Goal: Information Seeking & Learning: Learn about a topic

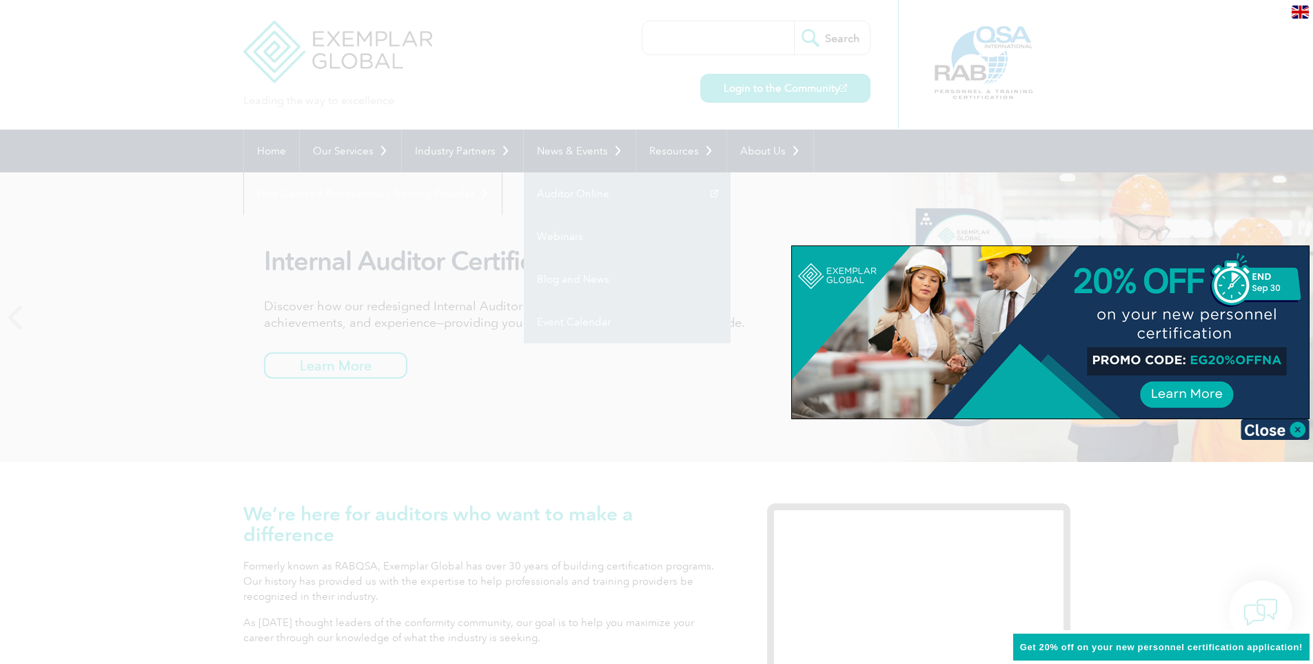
click at [1285, 425] on img at bounding box center [1274, 429] width 69 height 21
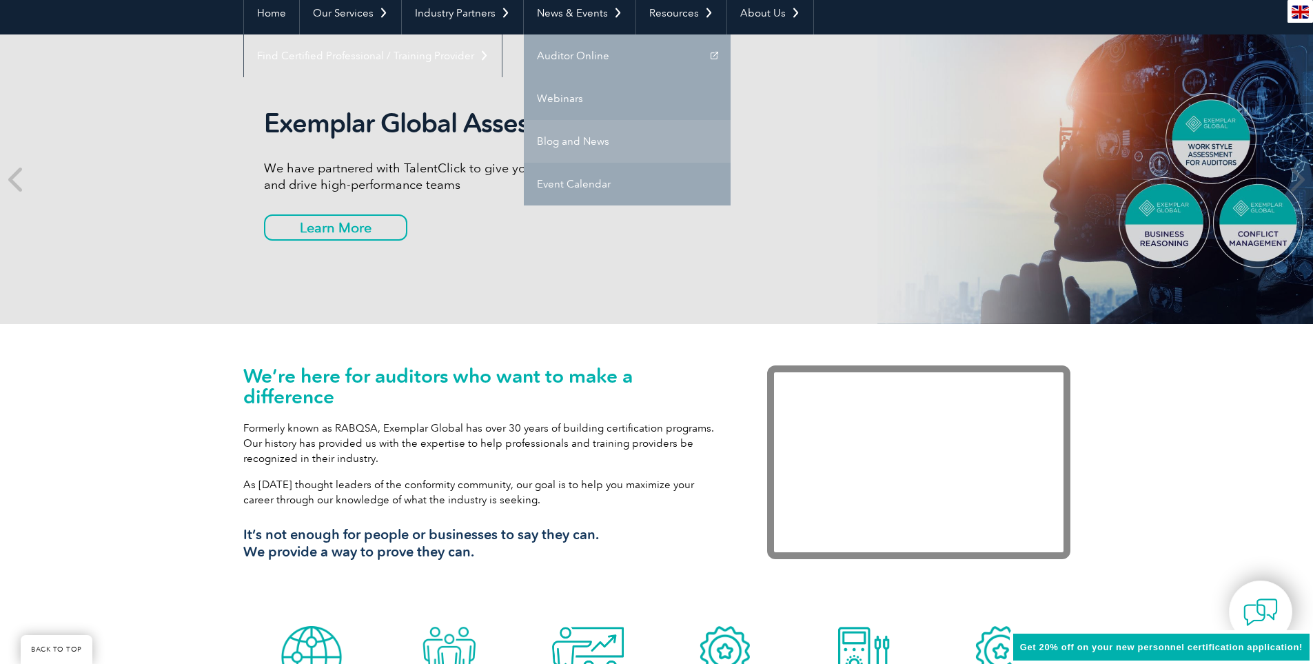
scroll to position [69, 0]
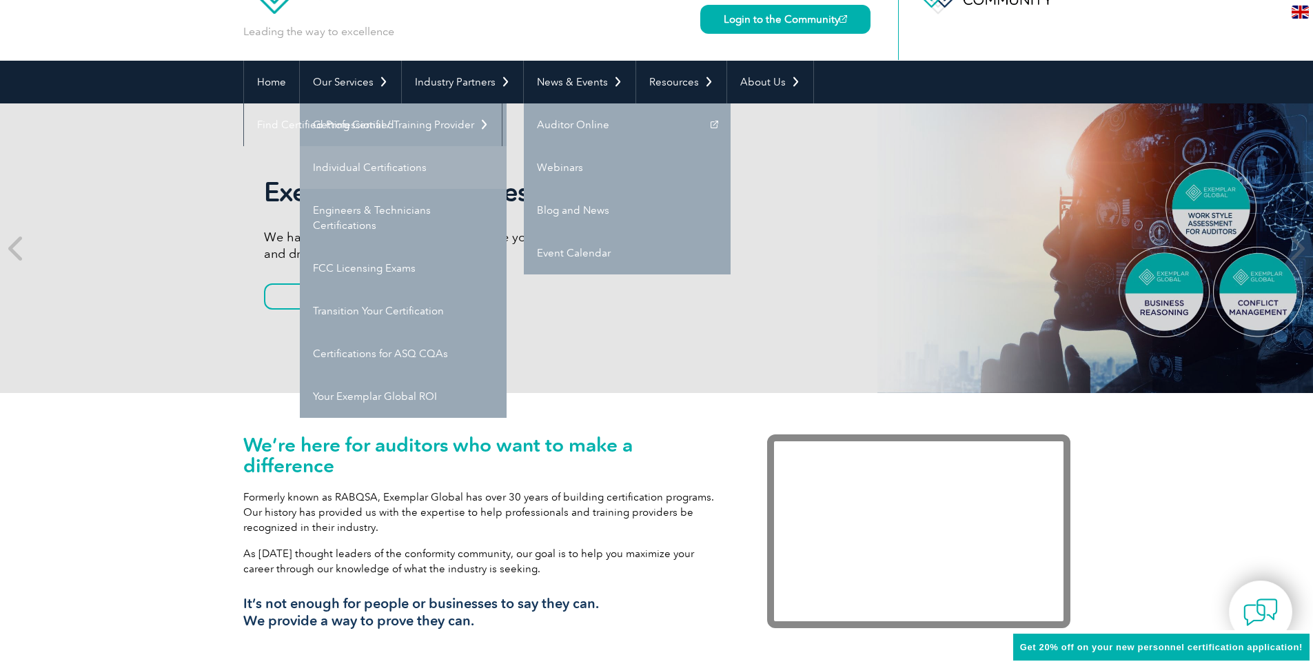
click at [369, 169] on link "Individual Certifications" at bounding box center [403, 167] width 207 height 43
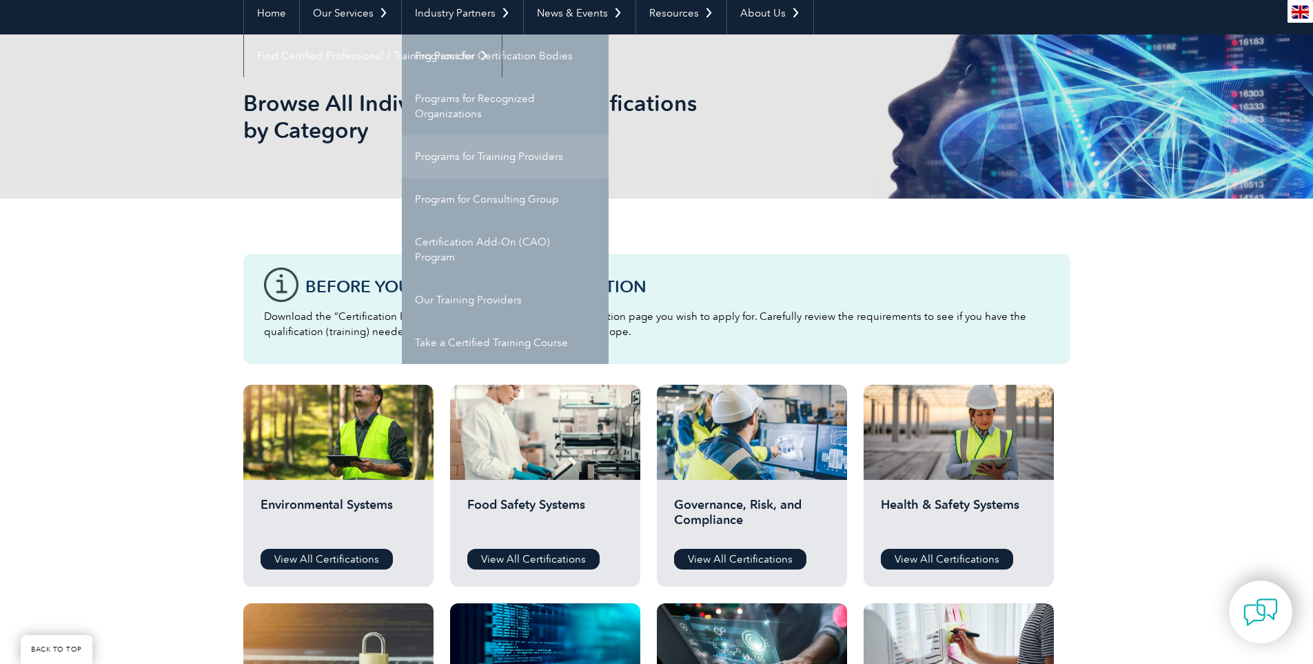
scroll to position [413, 0]
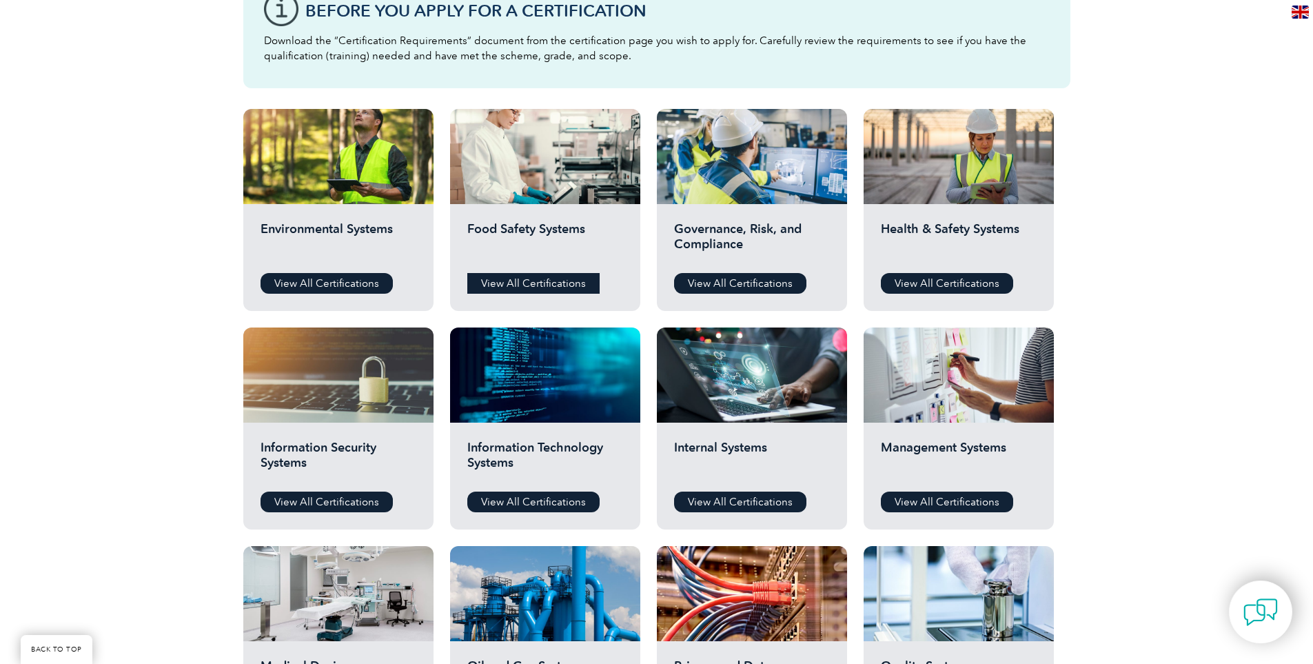
click at [565, 285] on link "View All Certifications" at bounding box center [533, 283] width 132 height 21
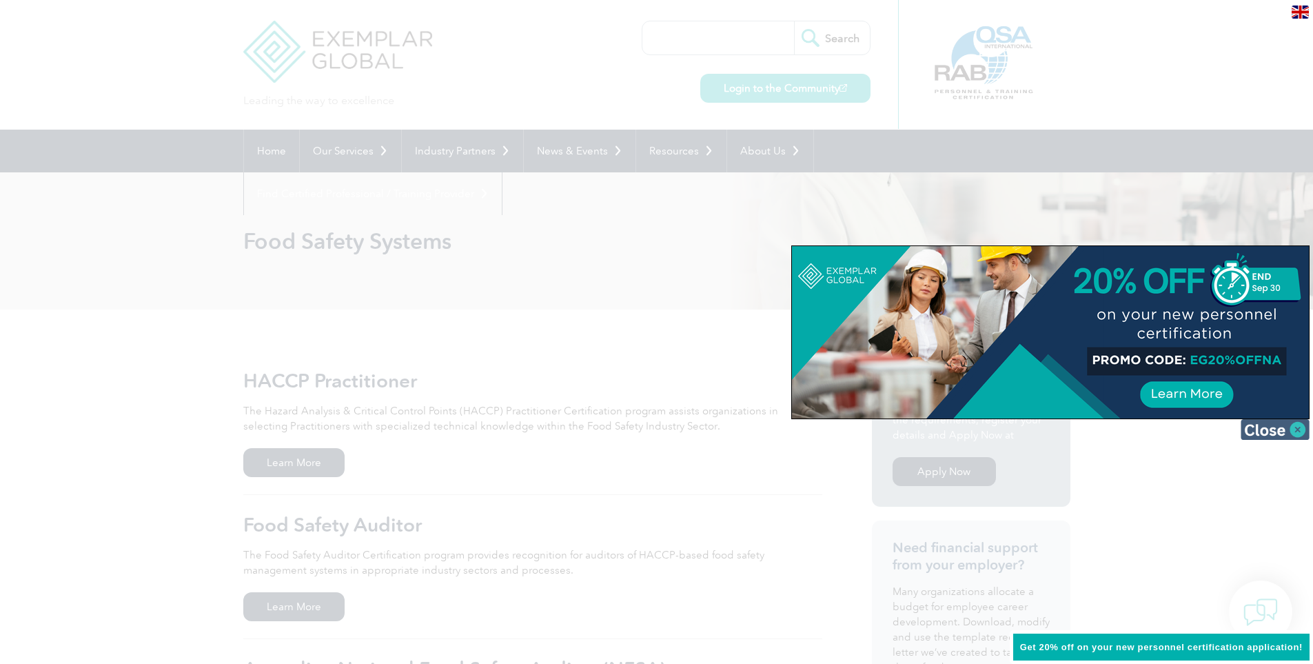
click at [1275, 433] on img at bounding box center [1274, 429] width 69 height 21
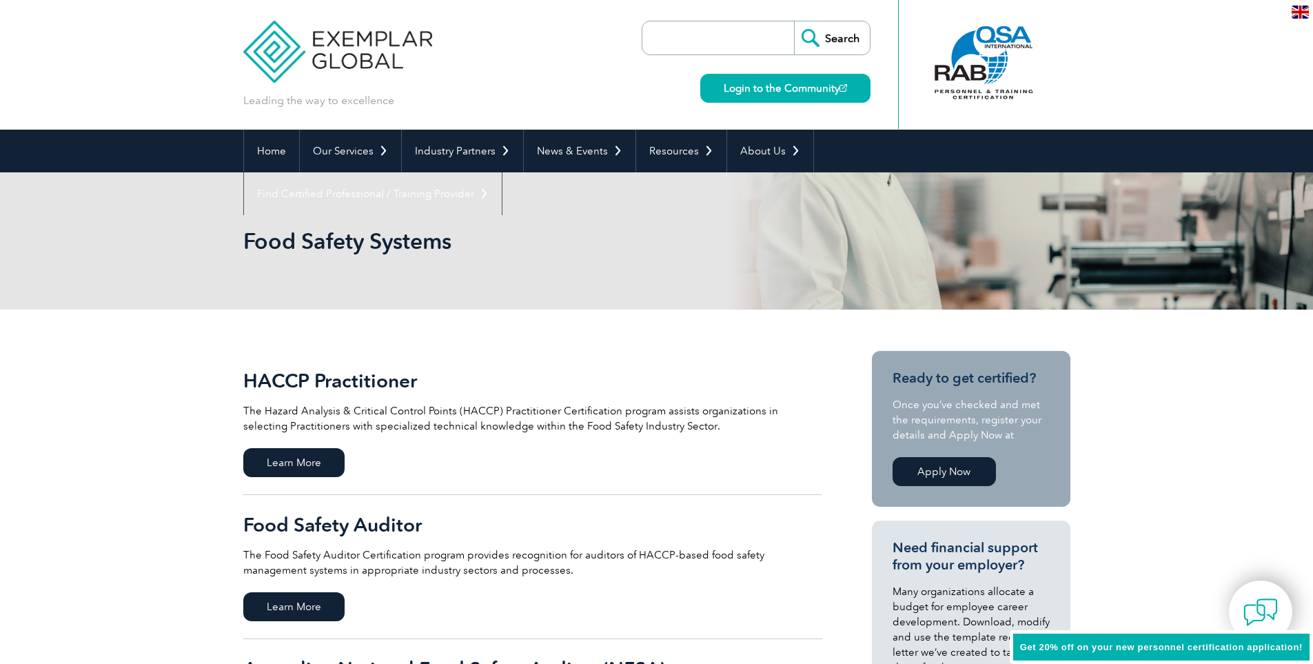
scroll to position [207, 0]
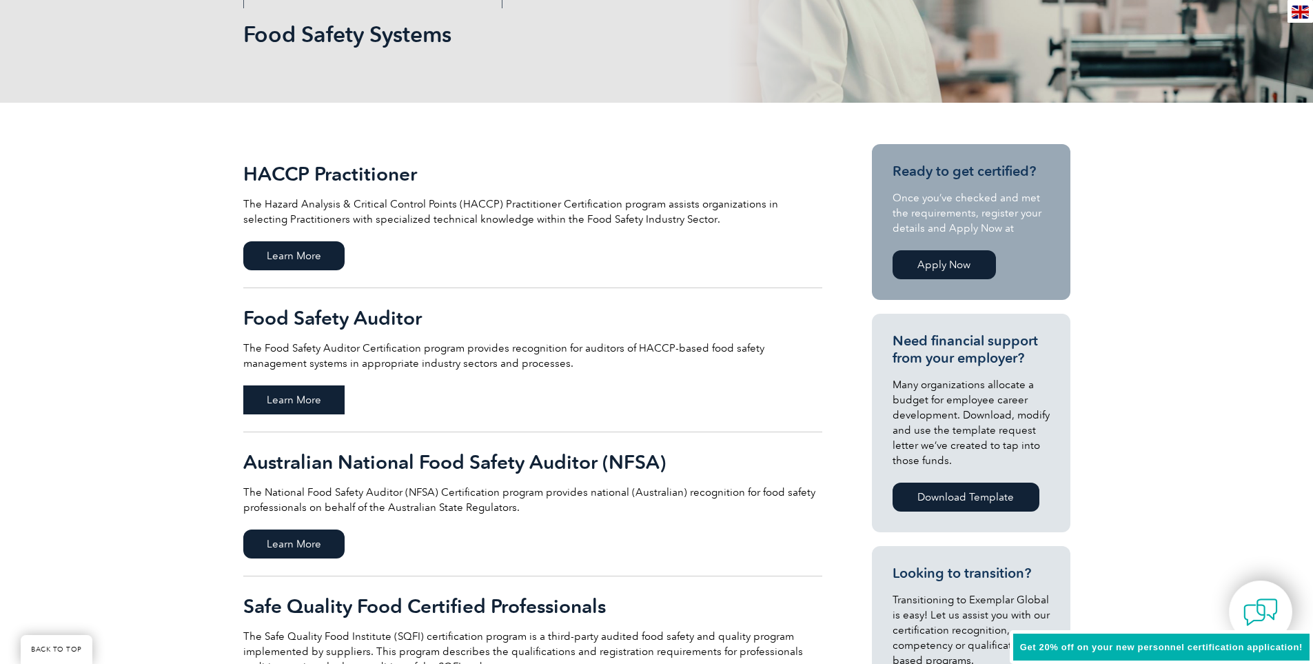
click at [296, 392] on span "Learn More" at bounding box center [293, 399] width 101 height 29
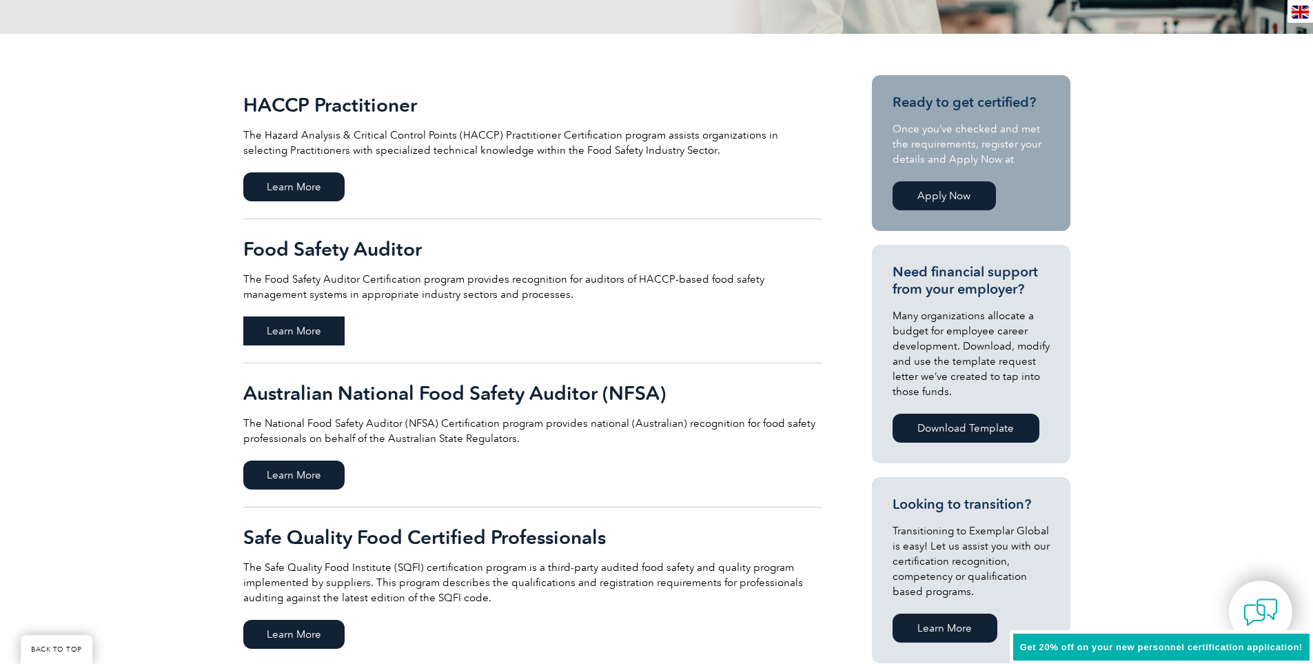
click at [308, 331] on span "Learn More" at bounding box center [293, 330] width 101 height 29
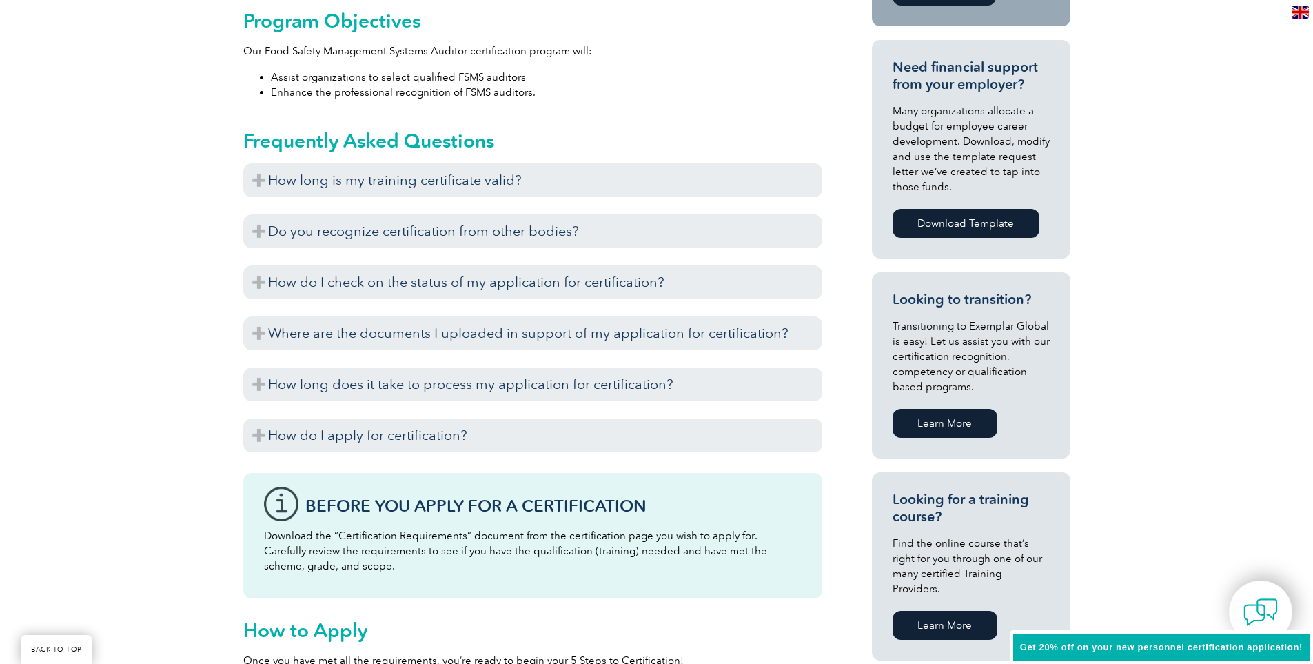
scroll to position [580, 0]
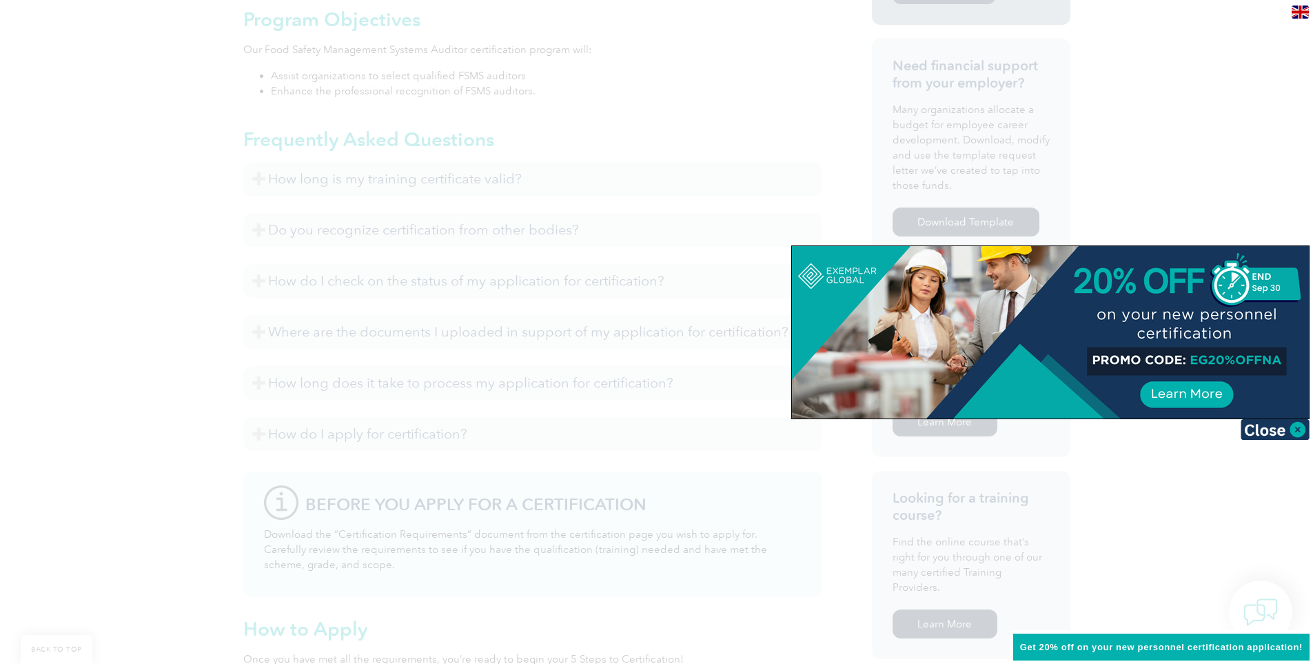
click at [1265, 435] on img at bounding box center [1274, 429] width 69 height 21
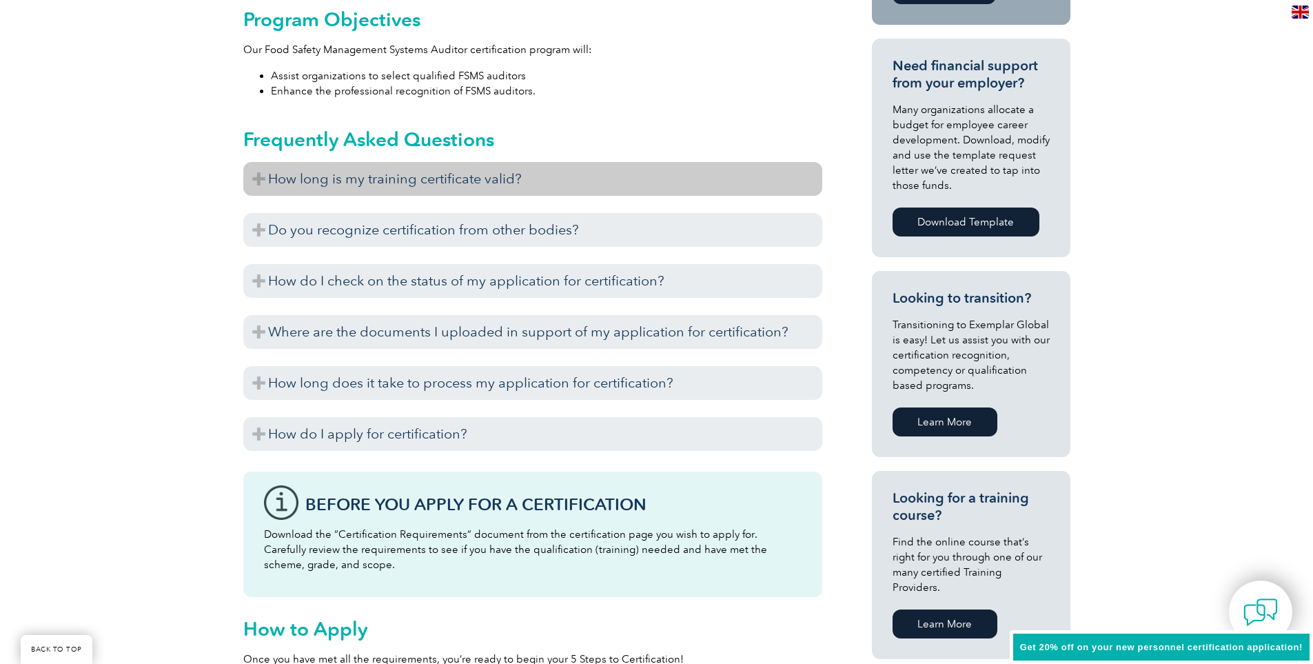
click at [256, 176] on h3 "How long is my training certificate valid?" at bounding box center [532, 179] width 579 height 34
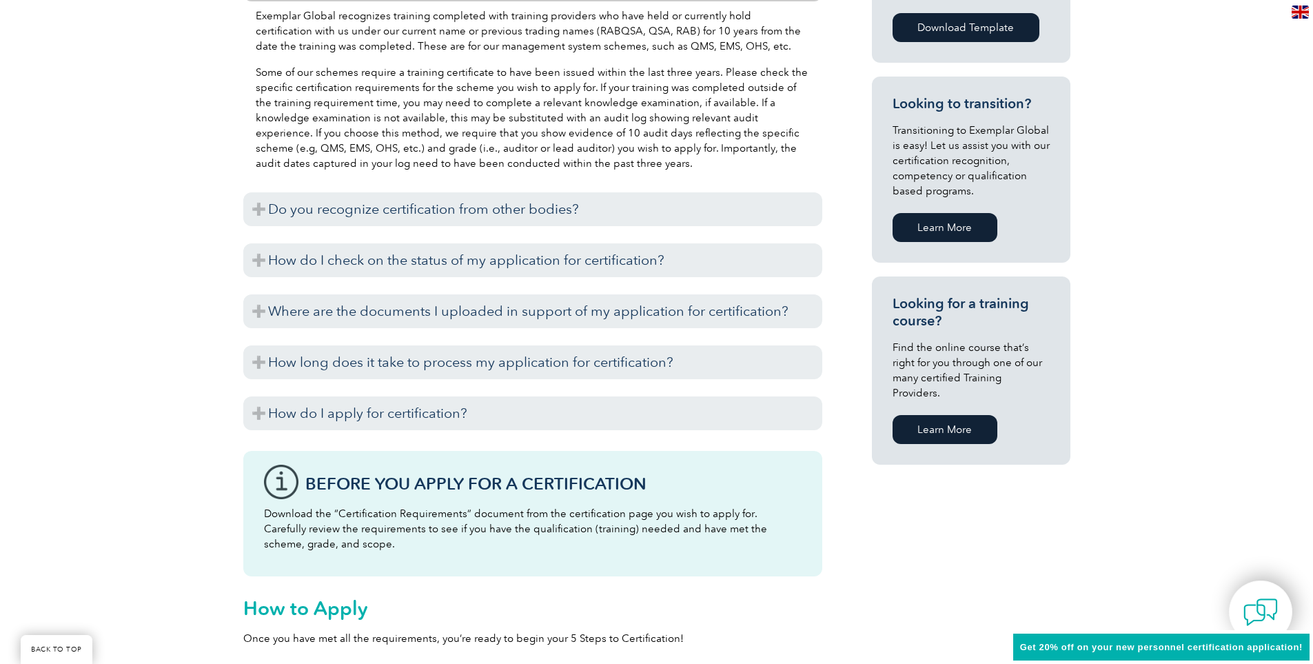
scroll to position [855, 0]
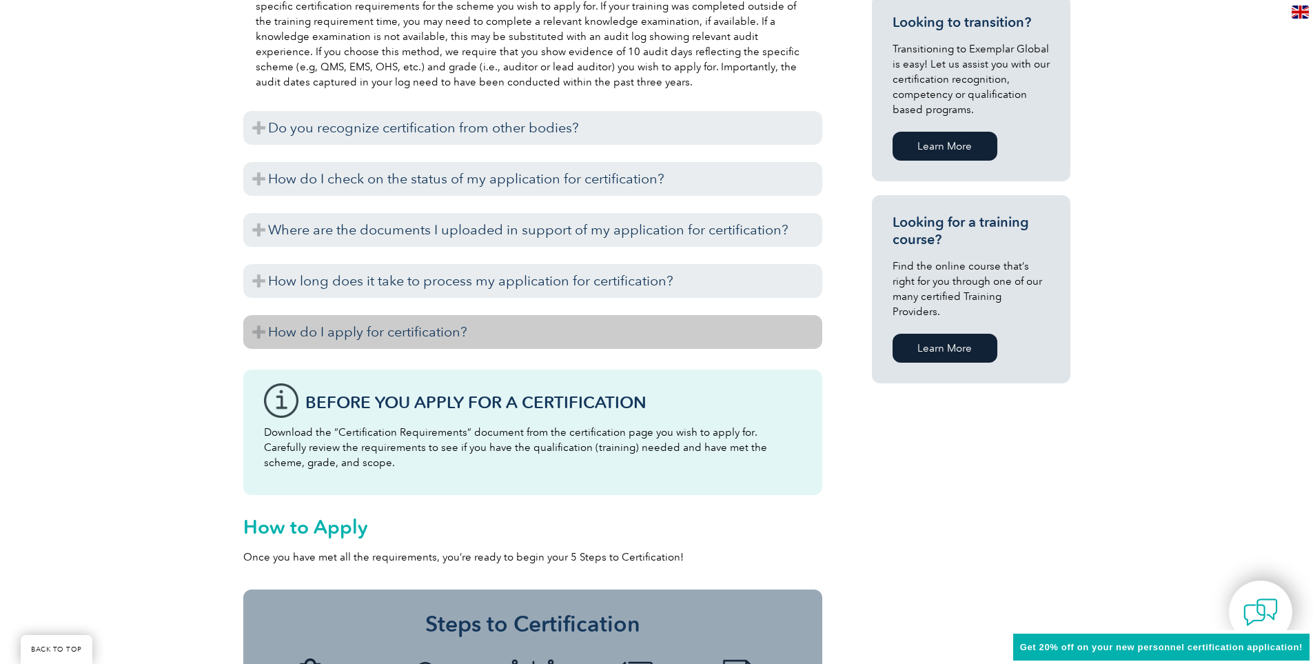
click at [254, 334] on h3 "How do I apply for certification?" at bounding box center [532, 332] width 579 height 34
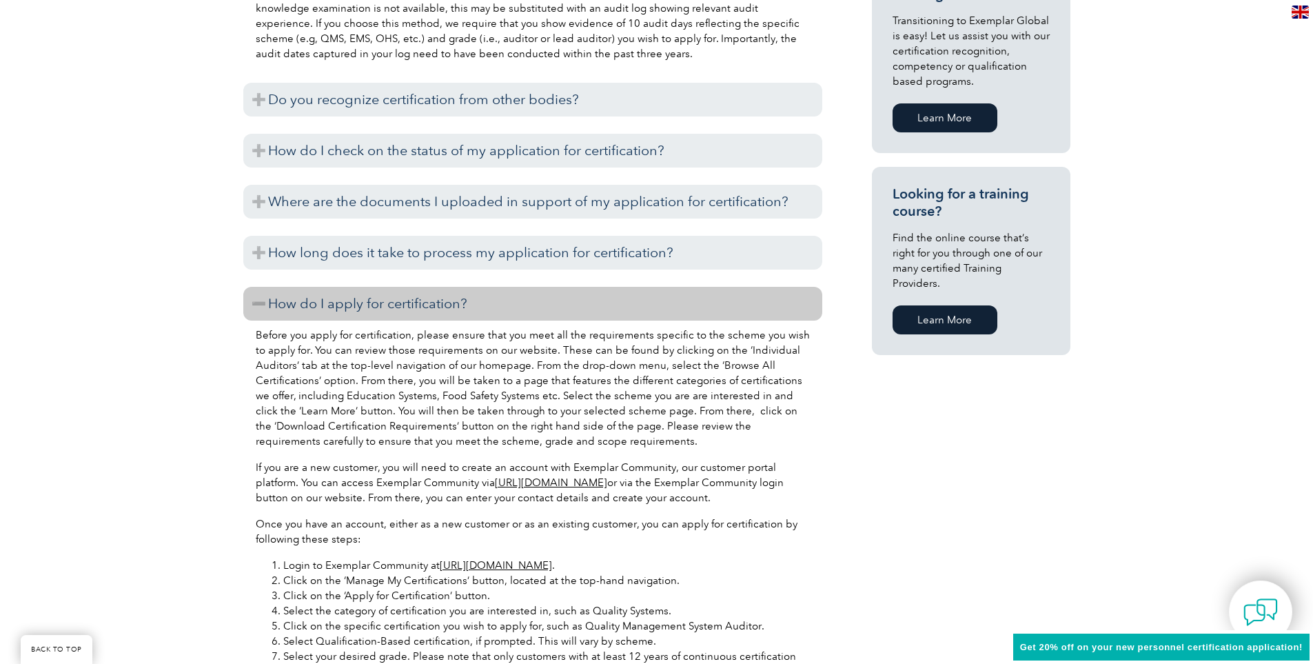
scroll to position [786, 0]
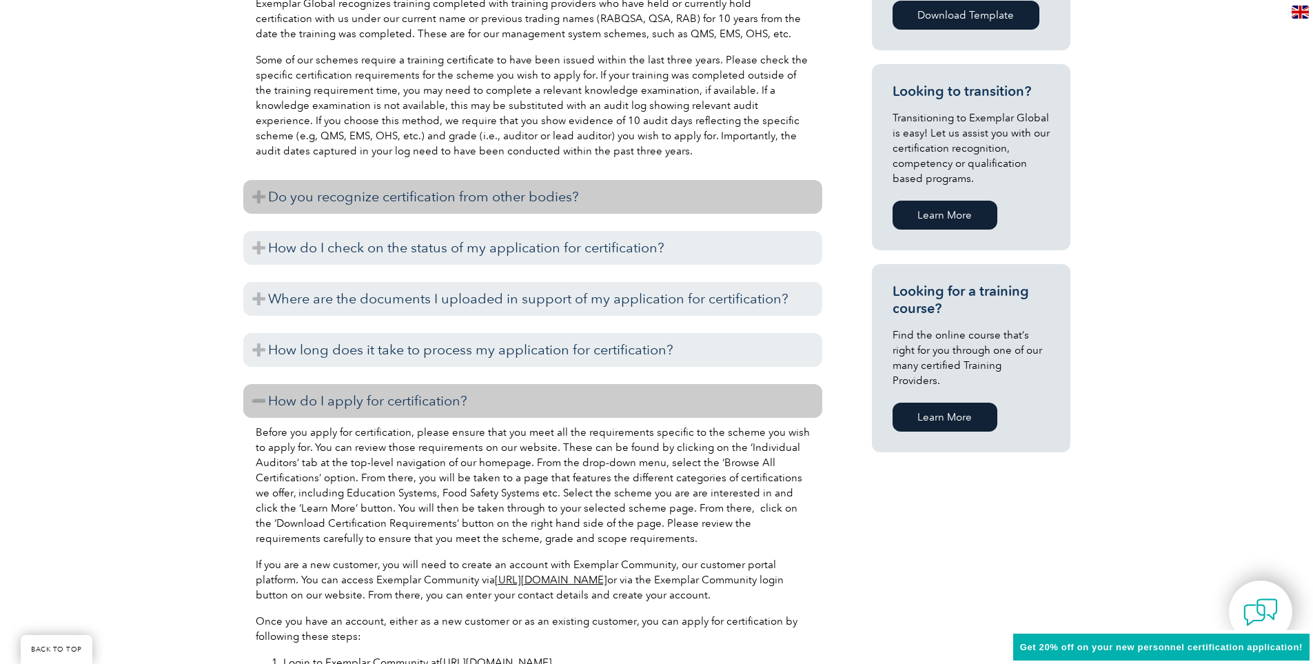
click at [254, 194] on h3 "Do you recognize certification from other bodies?" at bounding box center [532, 197] width 579 height 34
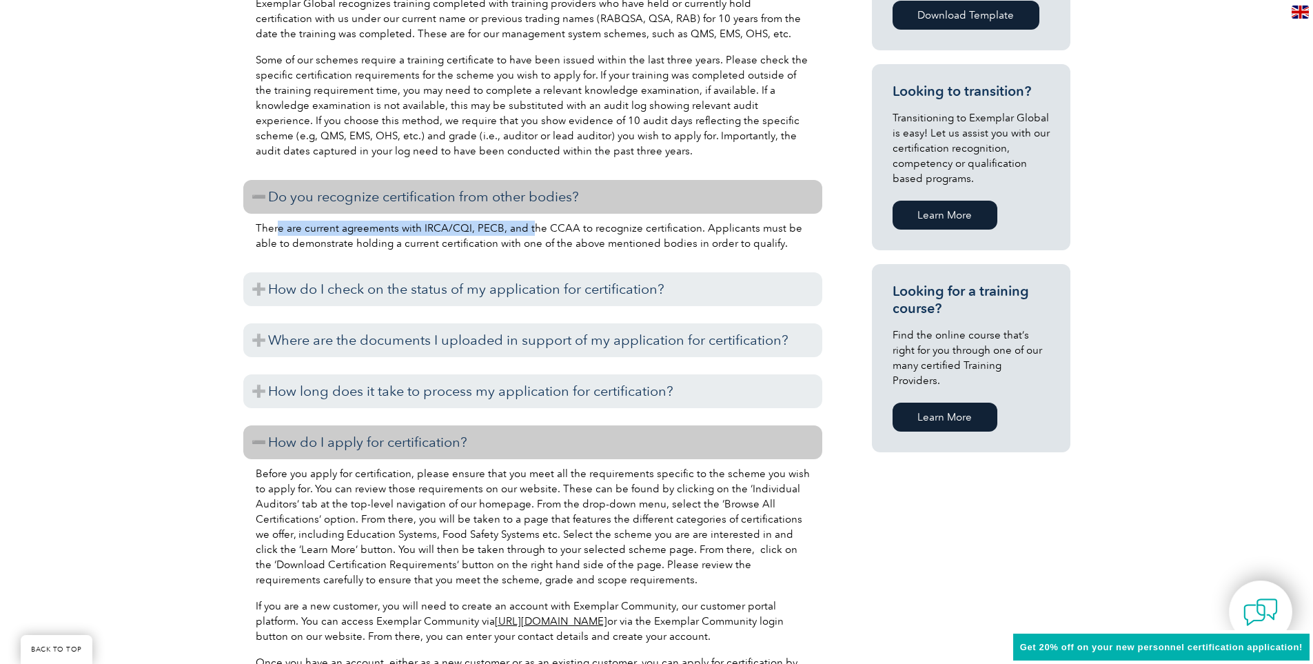
drag, startPoint x: 279, startPoint y: 234, endPoint x: 527, endPoint y: 222, distance: 248.4
click at [527, 222] on p "There are current agreements with IRCA/CQI, PECB, and the CCAA to recognize cer…" at bounding box center [533, 236] width 554 height 30
click at [461, 236] on p "There are current agreements with IRCA/CQI, PECB, and the CCAA to recognize cer…" at bounding box center [533, 236] width 554 height 30
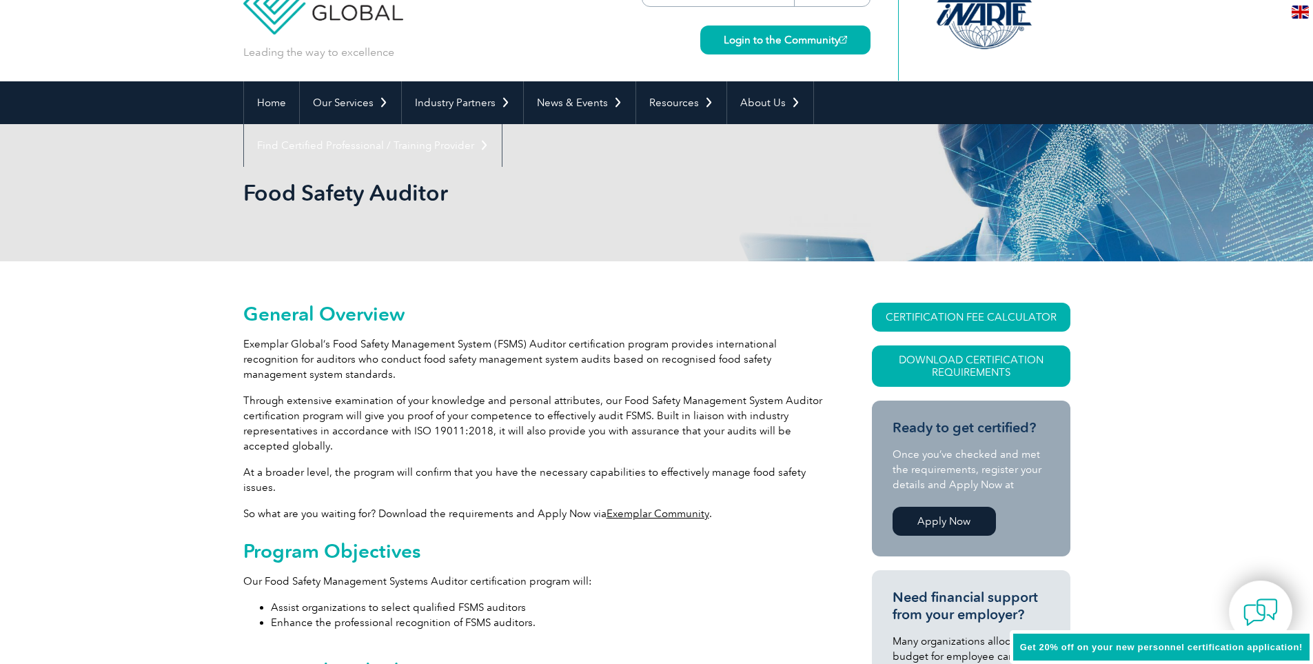
scroll to position [0, 0]
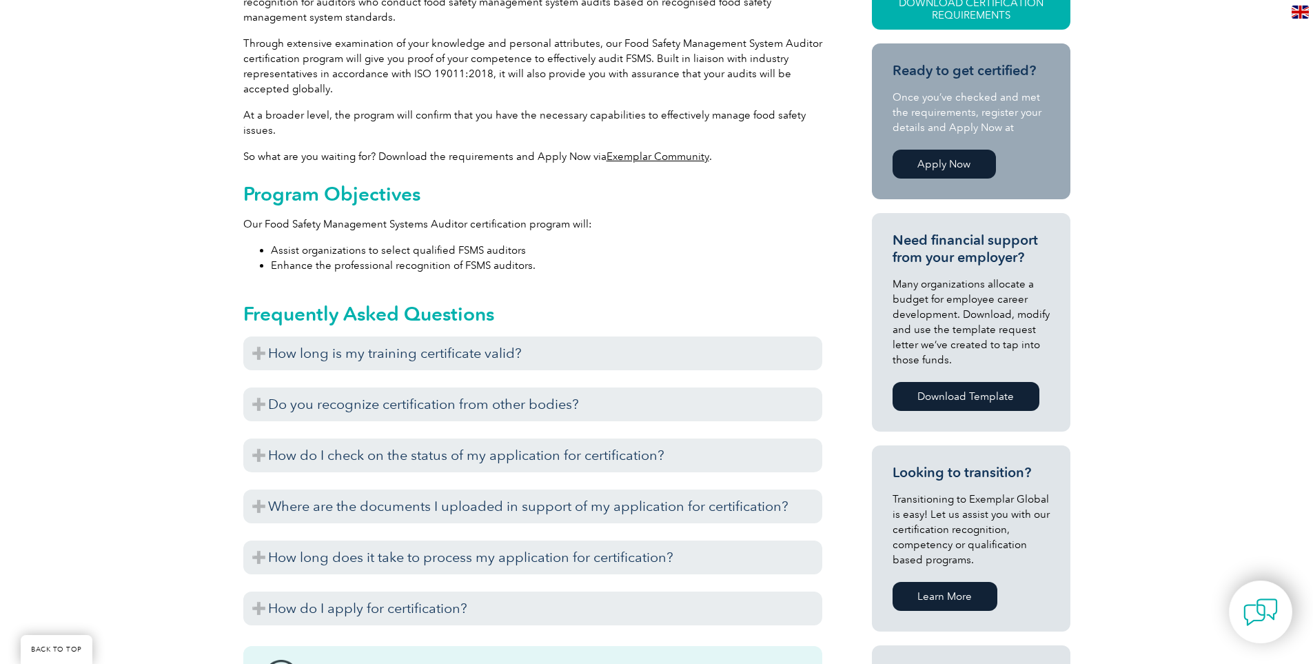
scroll to position [482, 0]
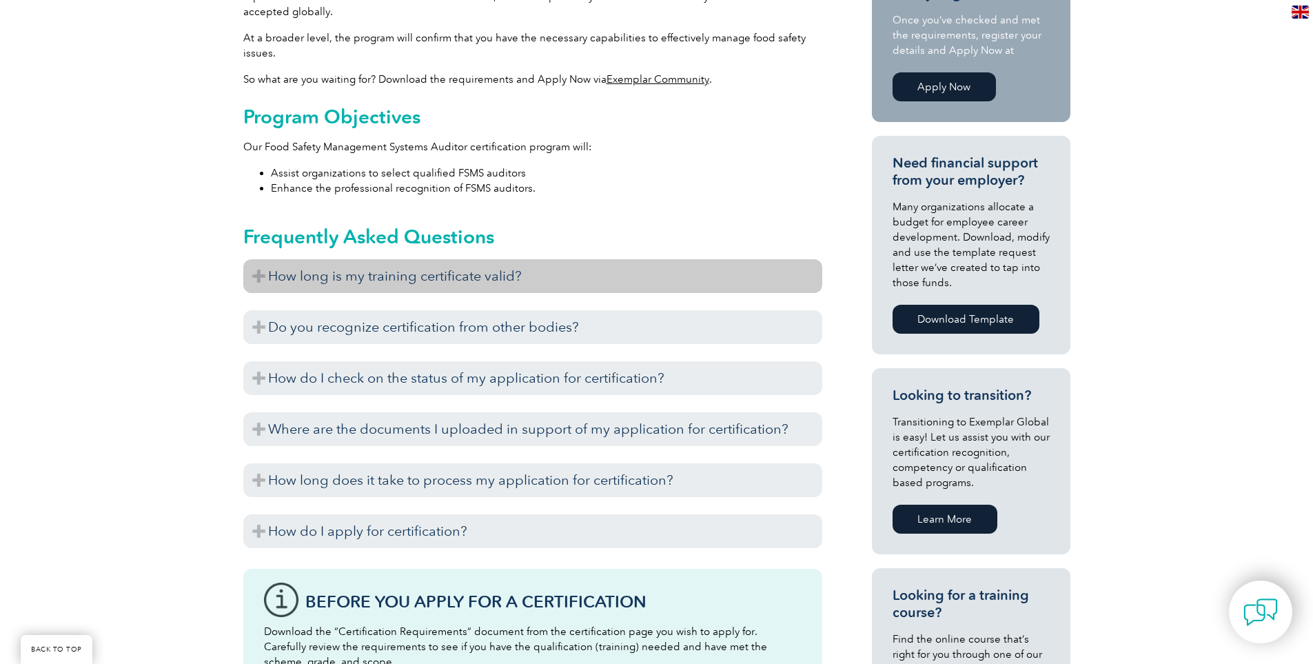
click at [342, 285] on h3 "How long is my training certificate valid?" at bounding box center [532, 276] width 579 height 34
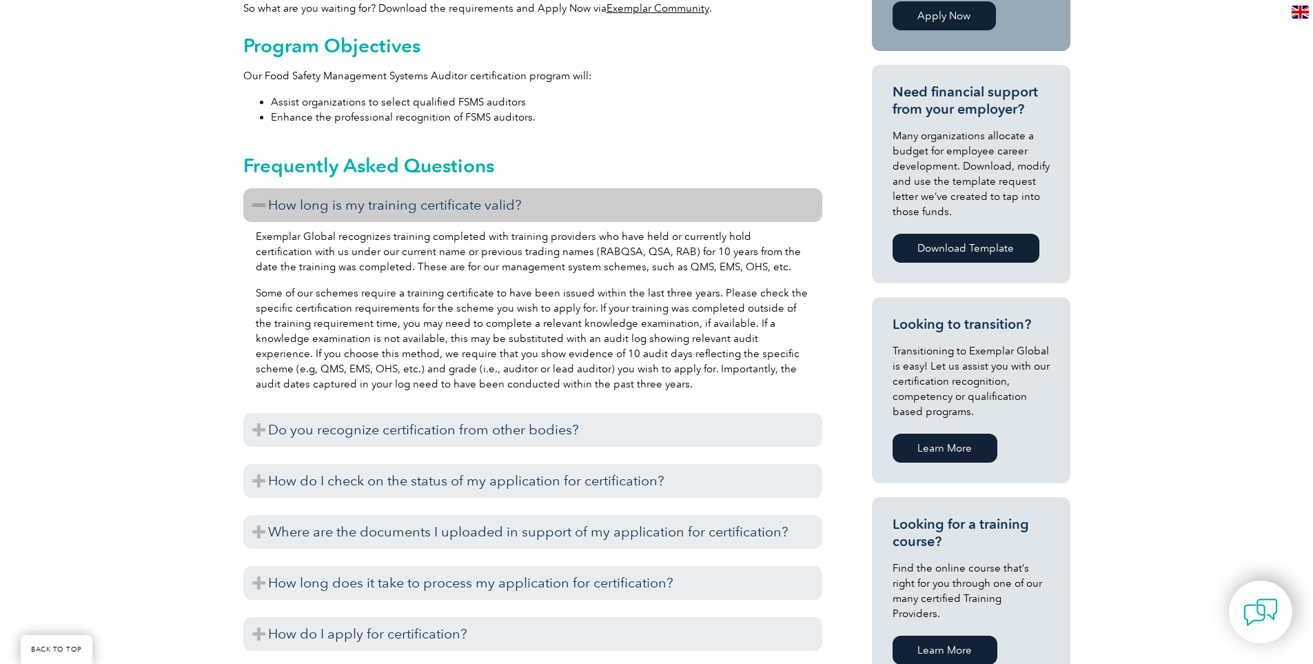
scroll to position [620, 0]
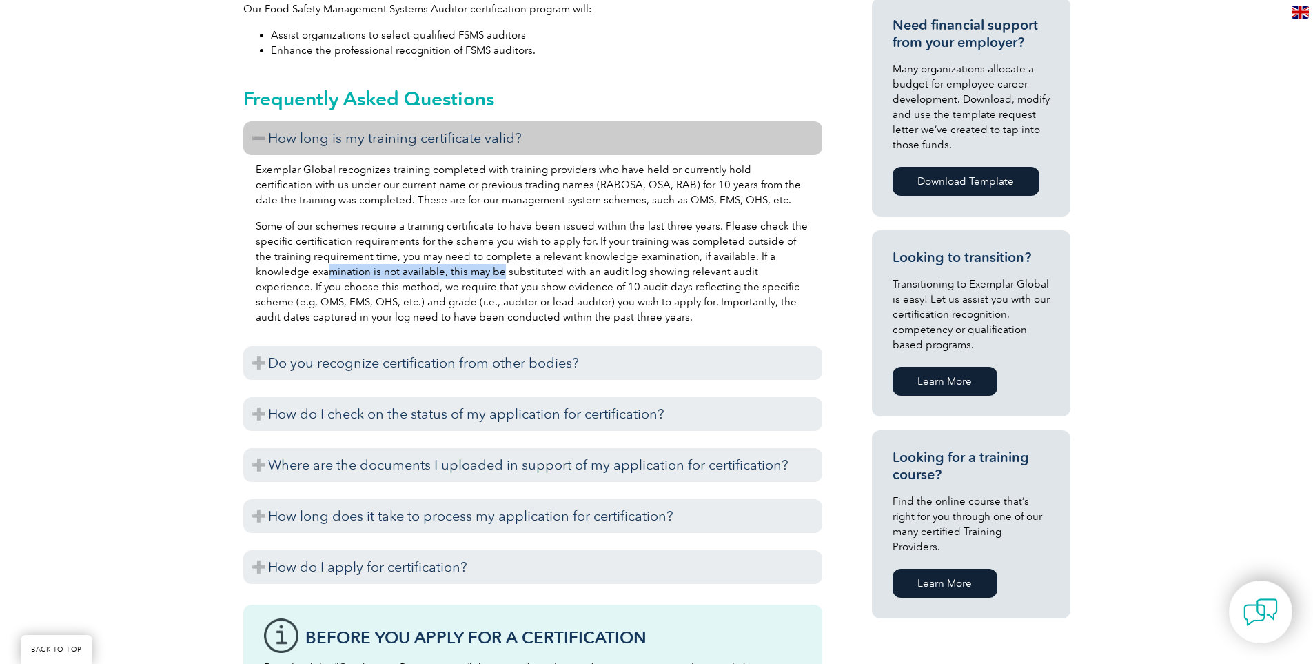
drag, startPoint x: 351, startPoint y: 276, endPoint x: 444, endPoint y: 274, distance: 93.7
click at [444, 274] on p "Some of our schemes require a training certificate to have been issued within t…" at bounding box center [533, 271] width 554 height 106
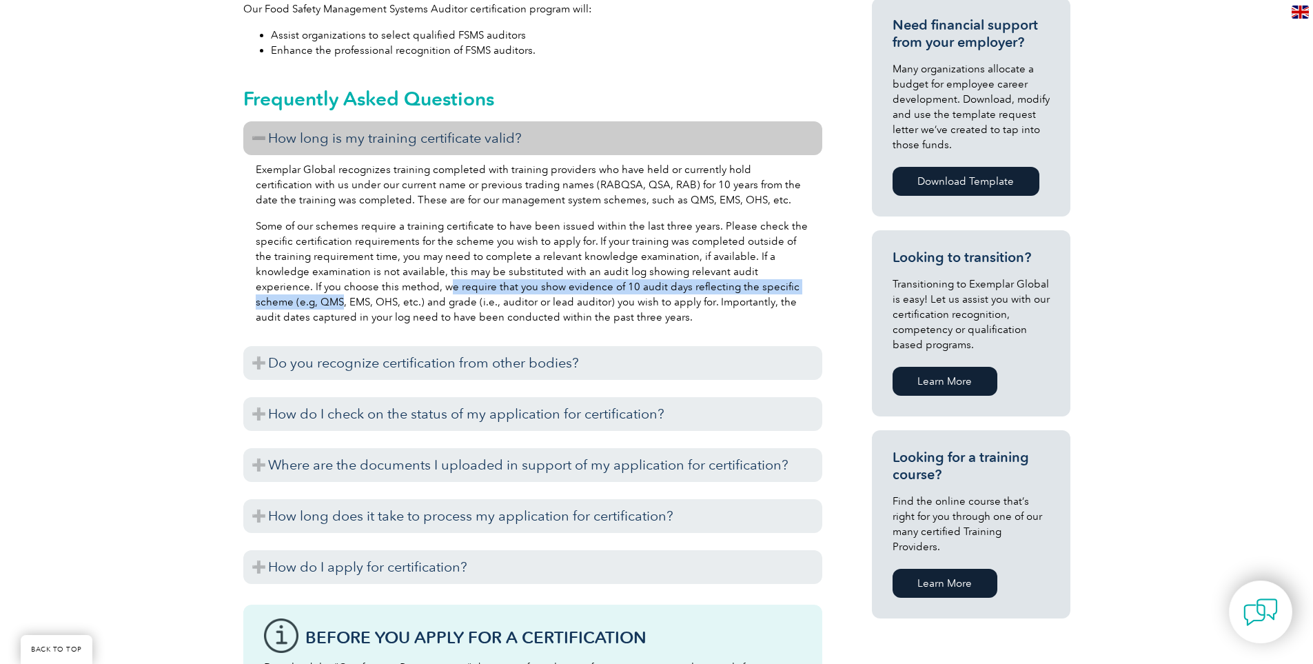
drag, startPoint x: 362, startPoint y: 286, endPoint x: 784, endPoint y: 285, distance: 422.4
click at [784, 285] on p "Some of our schemes require a training certificate to have been issued within t…" at bounding box center [533, 271] width 554 height 106
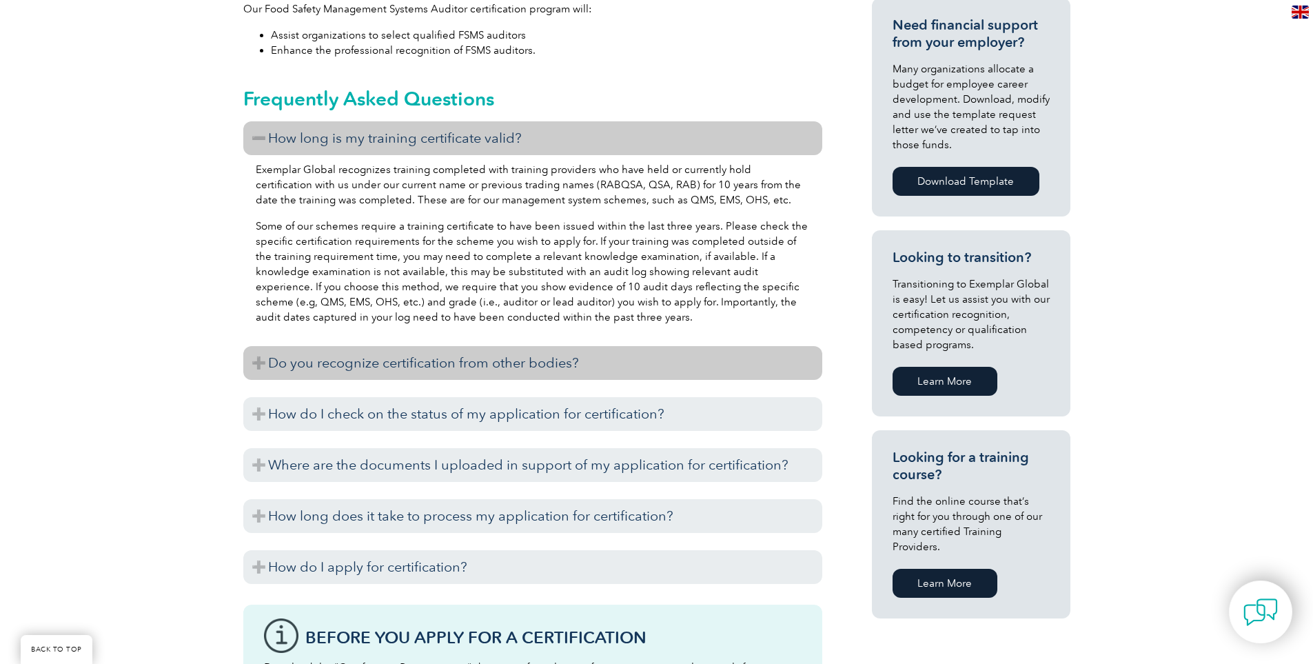
click at [457, 364] on h3 "Do you recognize certification from other bodies?" at bounding box center [532, 363] width 579 height 34
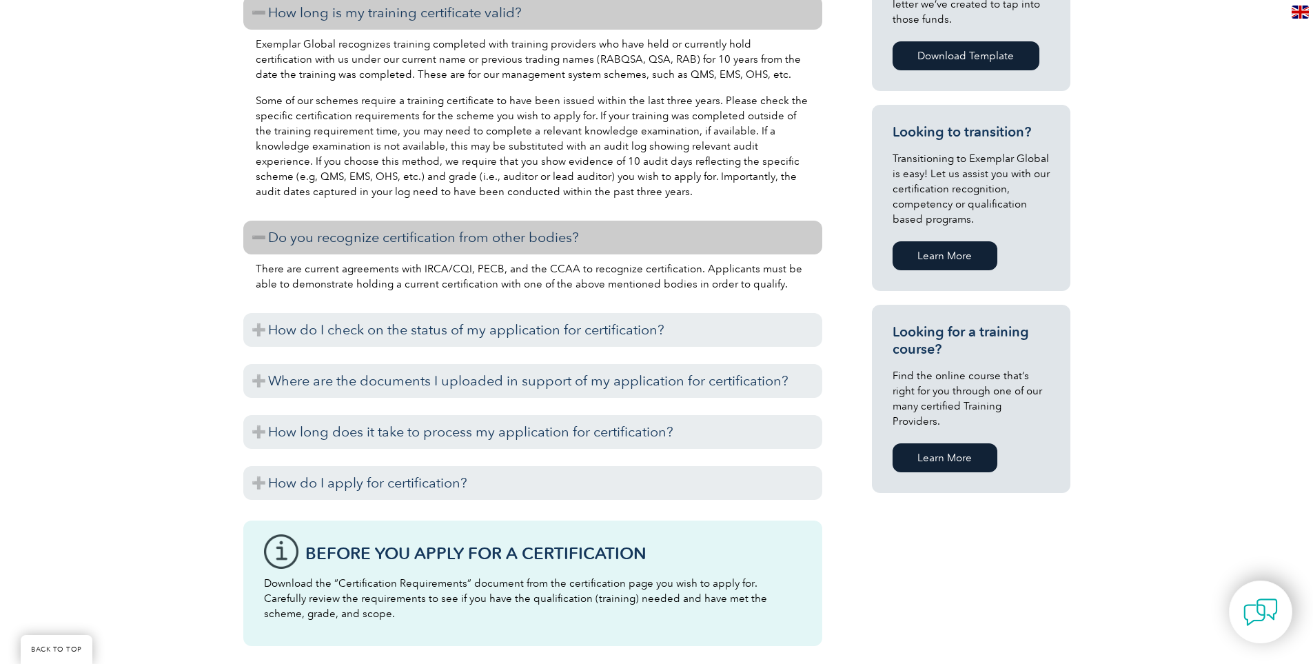
scroll to position [758, 0]
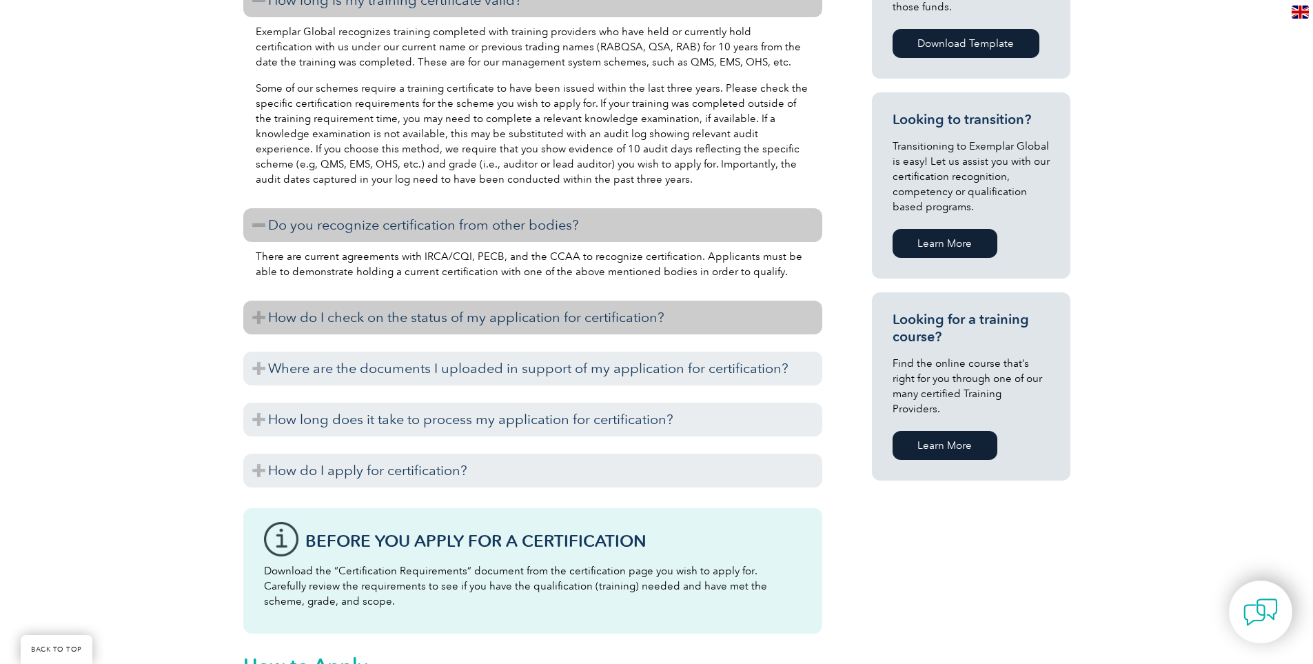
click at [456, 328] on h3 "How do I check on the status of my application for certification?" at bounding box center [532, 317] width 579 height 34
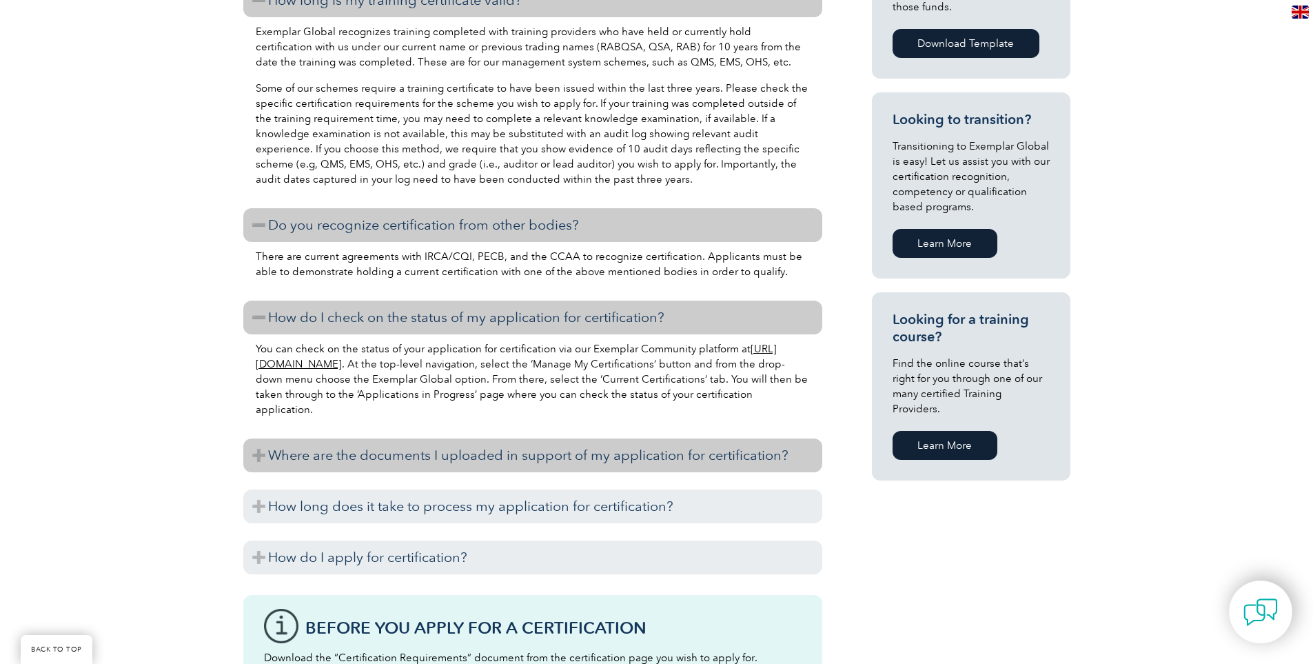
click at [477, 449] on h3 "Where are the documents I uploaded in support of my application for certificati…" at bounding box center [532, 455] width 579 height 34
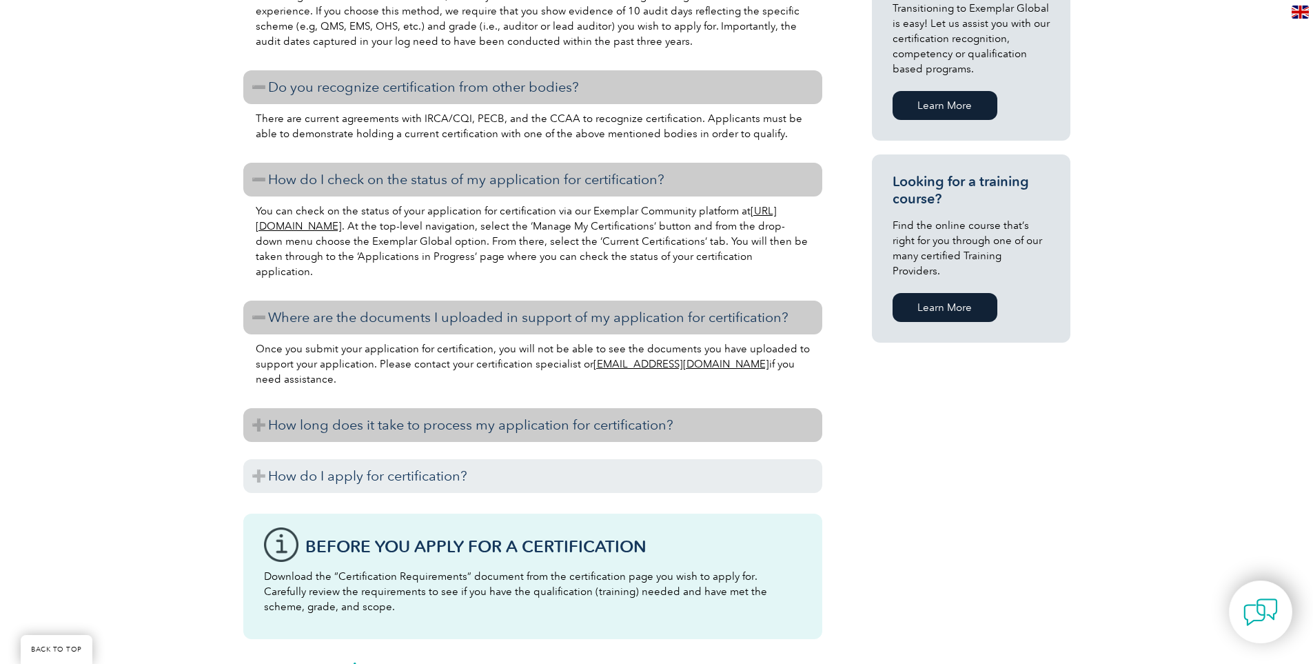
click at [478, 411] on h3 "How long does it take to process my application for certification?" at bounding box center [532, 425] width 579 height 34
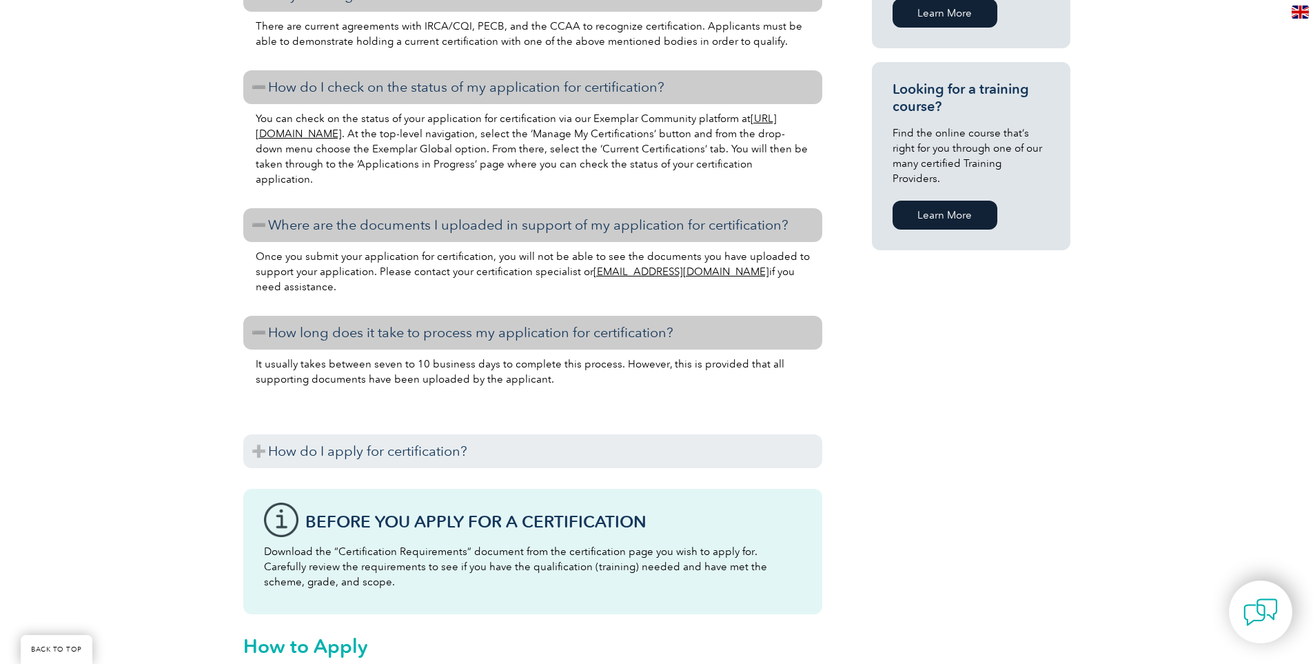
scroll to position [1103, 0]
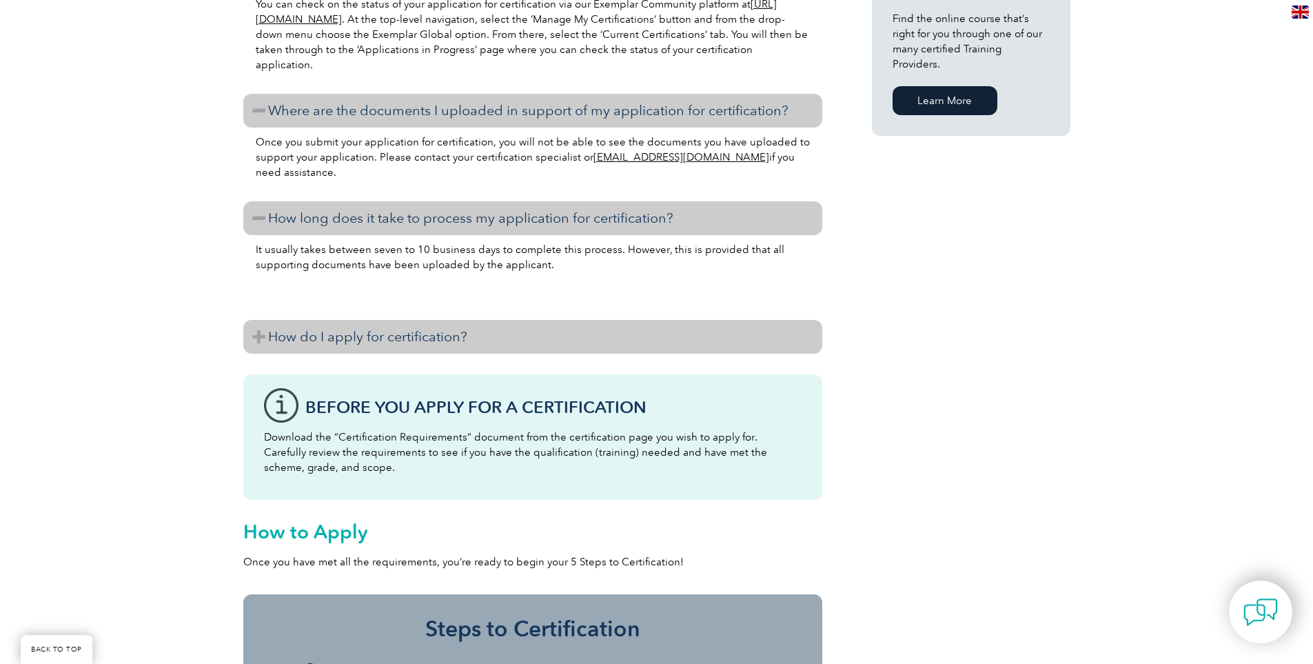
drag, startPoint x: 489, startPoint y: 327, endPoint x: 487, endPoint y: 335, distance: 7.9
click at [489, 329] on h3 "How do I apply for certification?" at bounding box center [532, 337] width 579 height 34
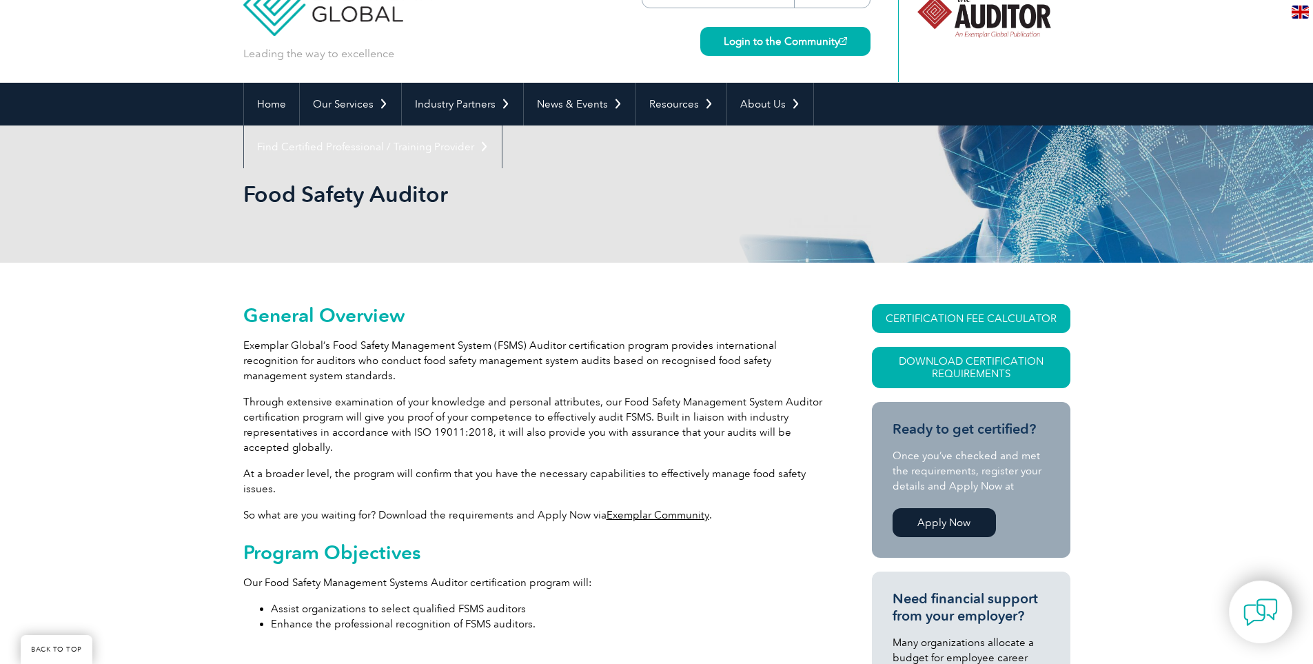
scroll to position [0, 0]
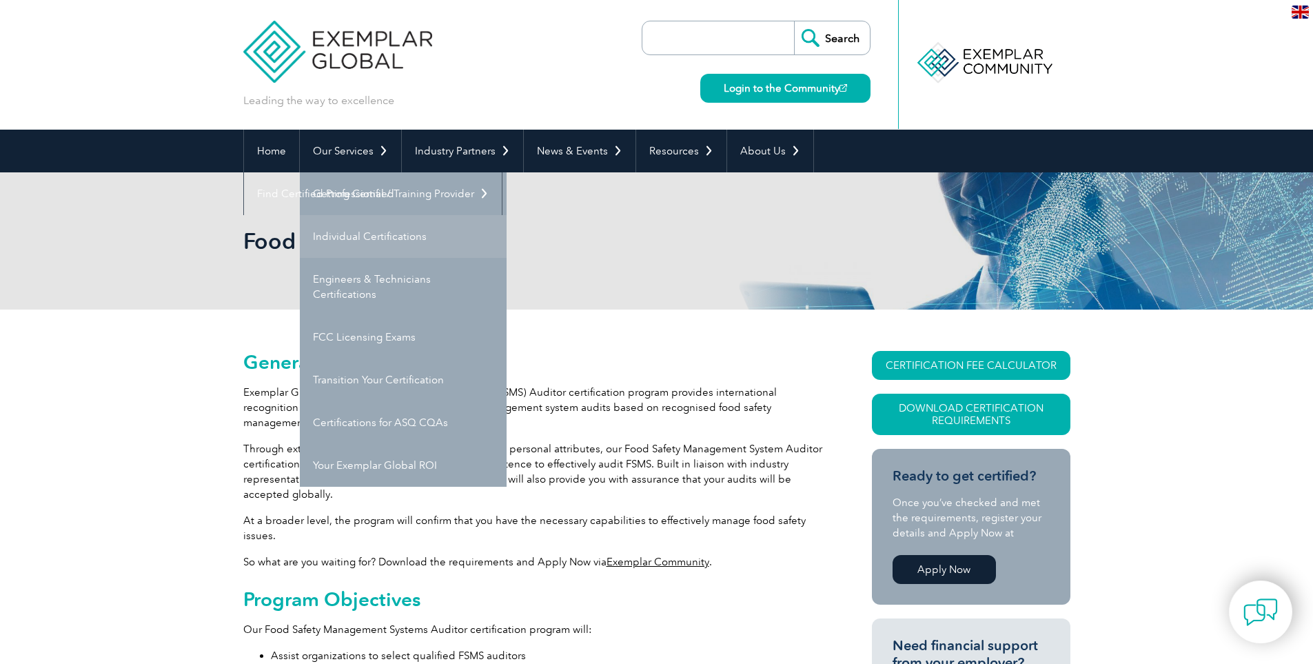
click at [385, 232] on link "Individual Certifications" at bounding box center [403, 236] width 207 height 43
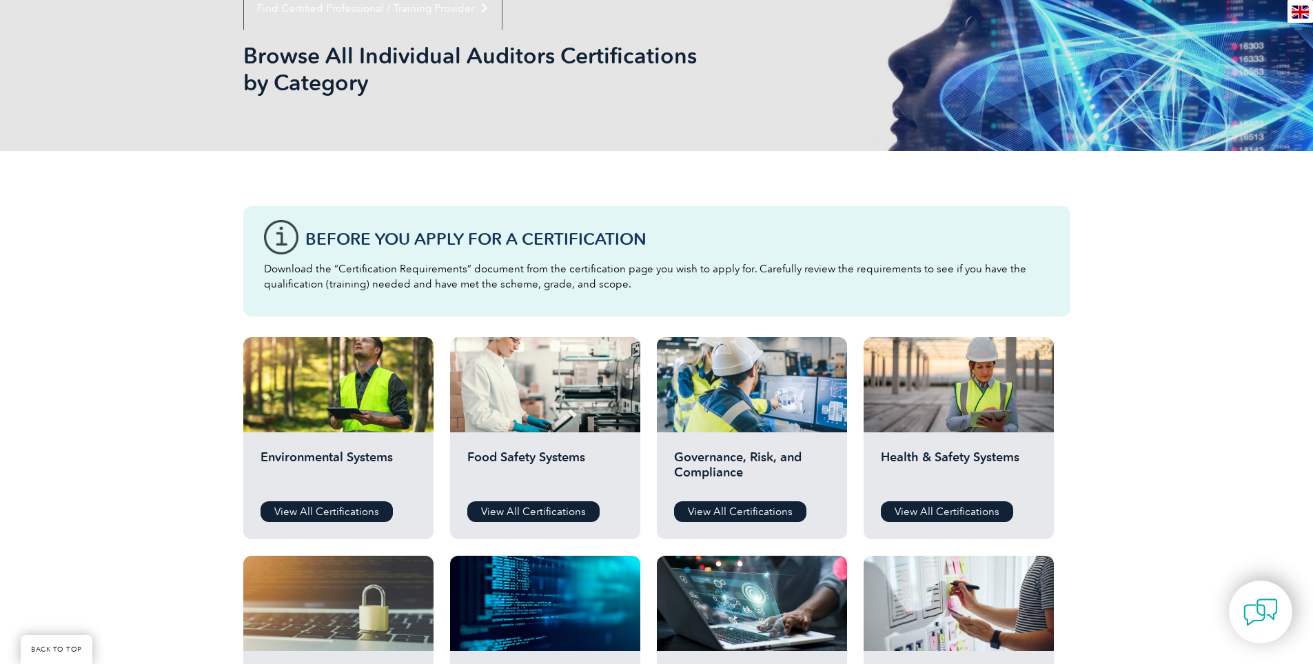
scroll to position [138, 0]
